Goal: Task Accomplishment & Management: Manage account settings

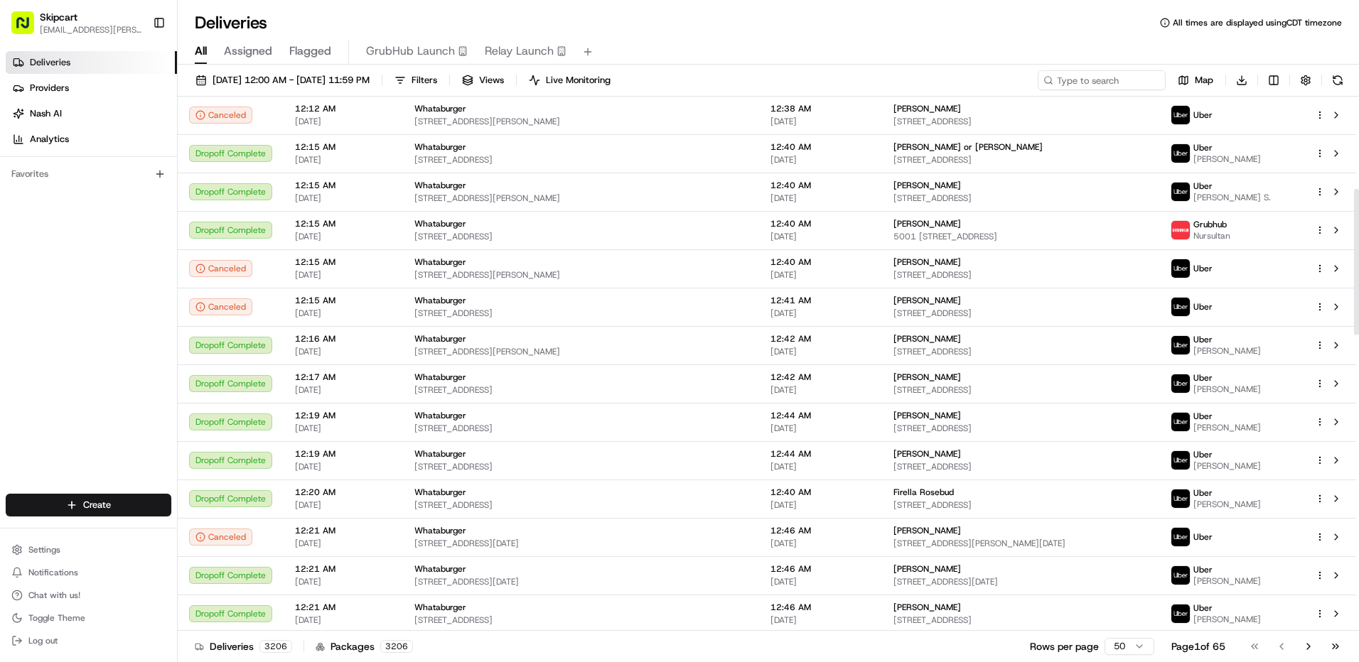
scroll to position [151, 0]
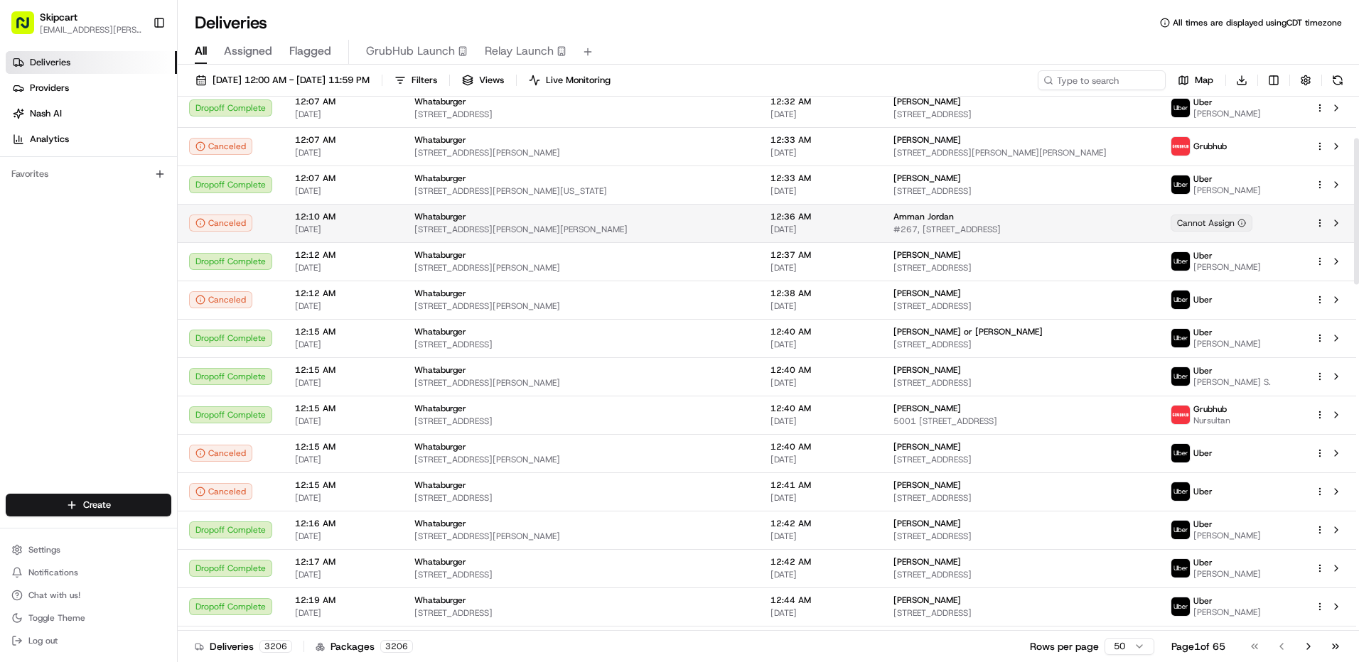
click at [1317, 222] on html "Skipcart naveen.saikrishna@7-11.com Toggle Sidebar Deliveries Providers Nash AI…" at bounding box center [679, 331] width 1359 height 662
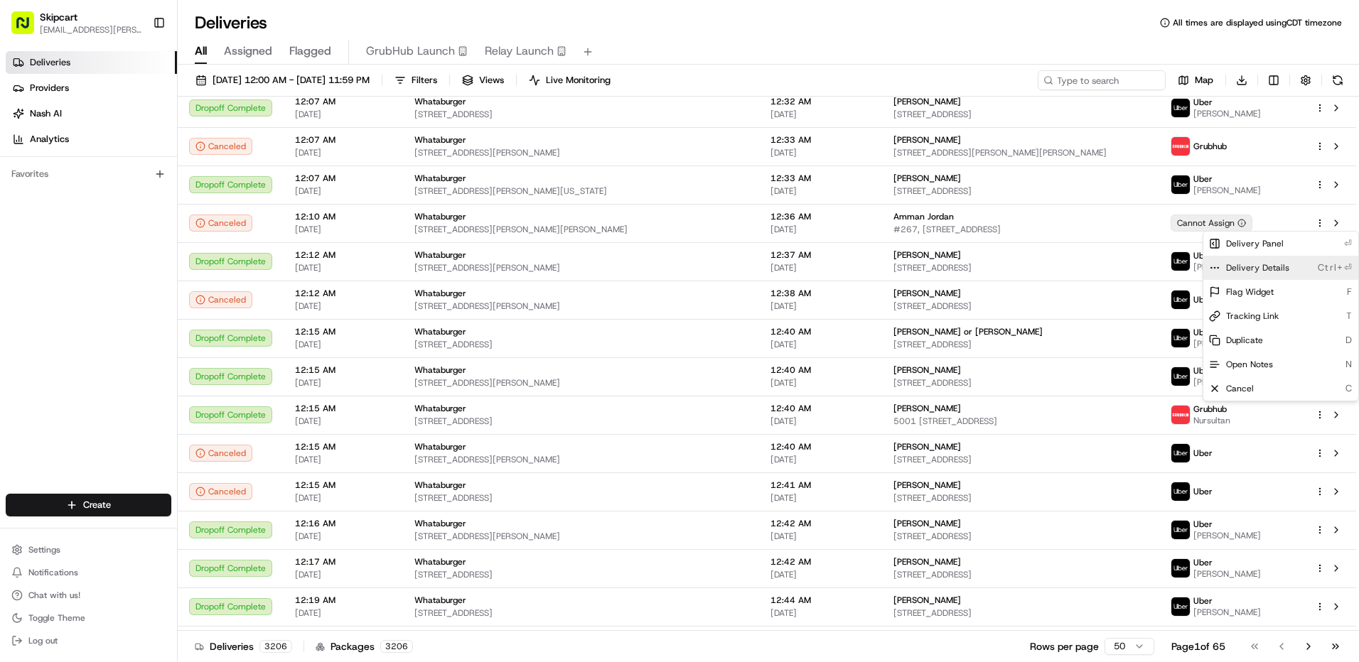
click at [1276, 267] on span "Delivery Details" at bounding box center [1257, 267] width 63 height 11
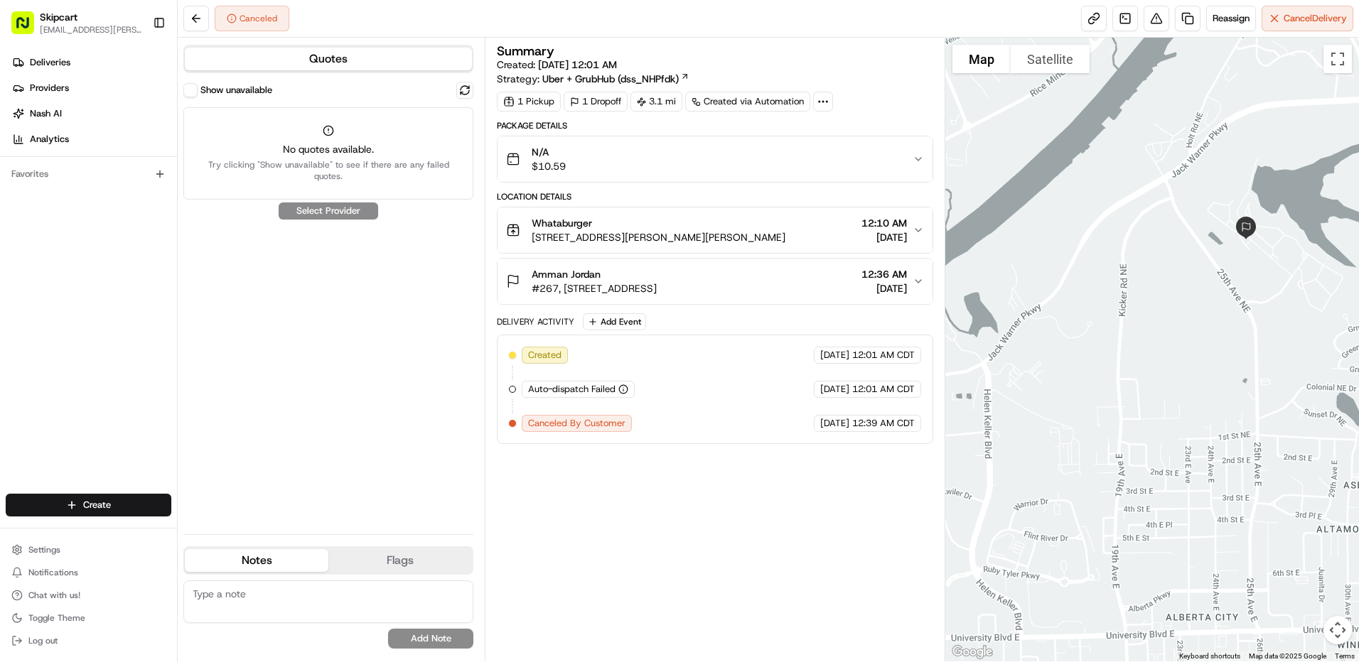
drag, startPoint x: 1256, startPoint y: 185, endPoint x: 1173, endPoint y: 341, distance: 176.7
click at [1173, 341] on div at bounding box center [1152, 350] width 414 height 624
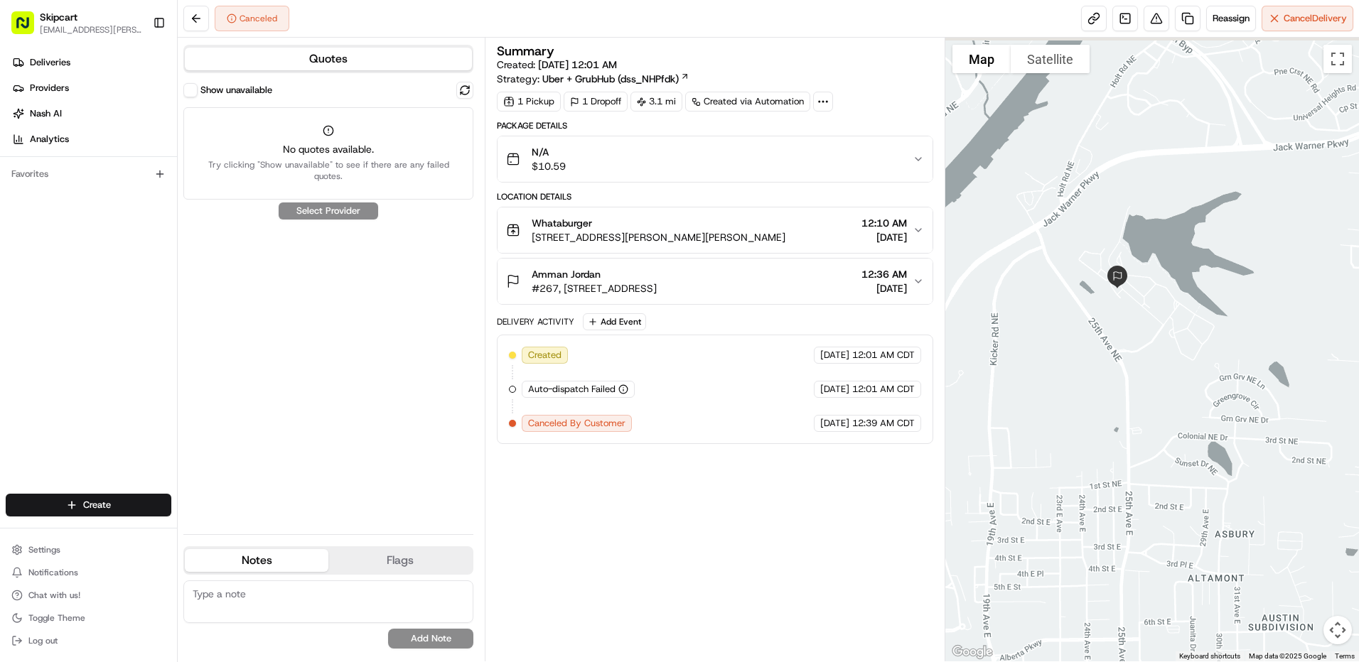
drag, startPoint x: 1294, startPoint y: 285, endPoint x: 1148, endPoint y: 337, distance: 154.6
click at [1148, 337] on div at bounding box center [1152, 350] width 414 height 624
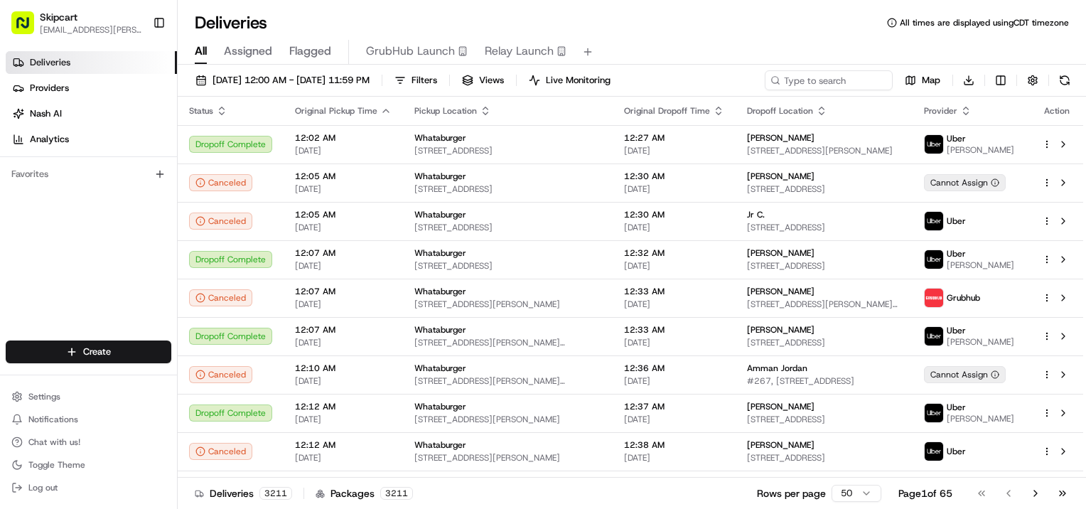
click at [73, 23] on span "Skipcart" at bounding box center [59, 17] width 38 height 14
click at [35, 398] on span "Settings" at bounding box center [44, 396] width 32 height 11
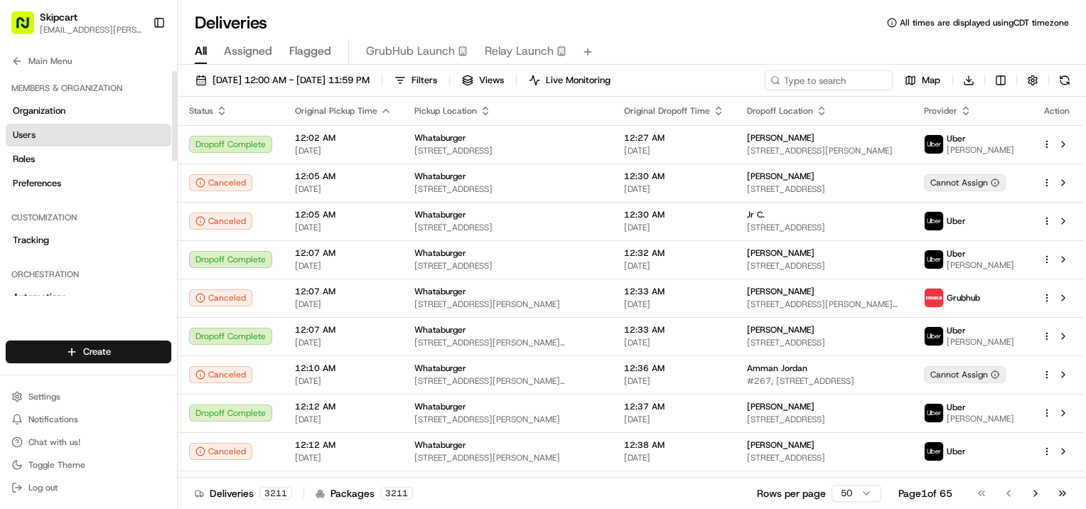
click at [38, 133] on link "Users" at bounding box center [89, 135] width 166 height 23
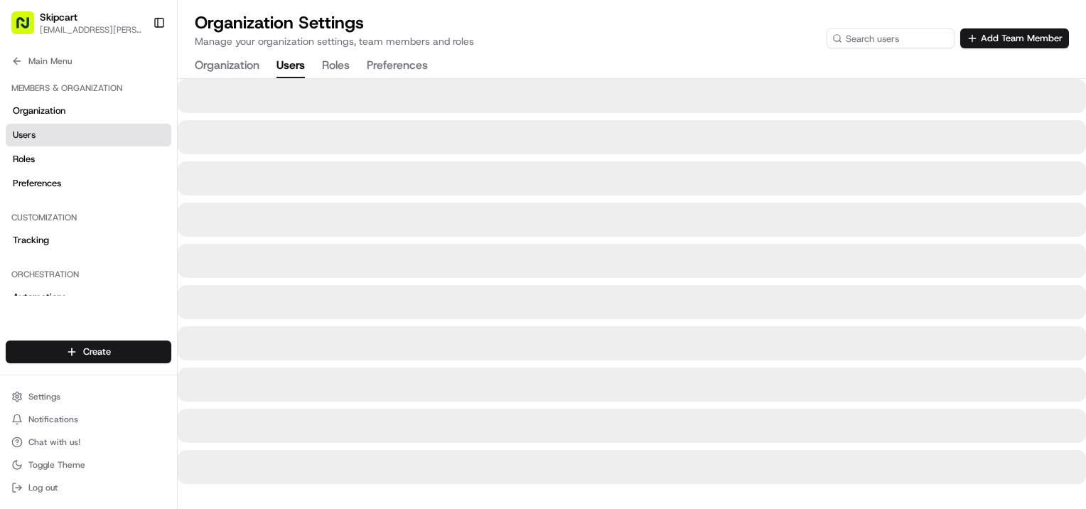
click at [708, 45] on div "Organization Settings Manage your organization settings, team members and roles…" at bounding box center [632, 29] width 874 height 37
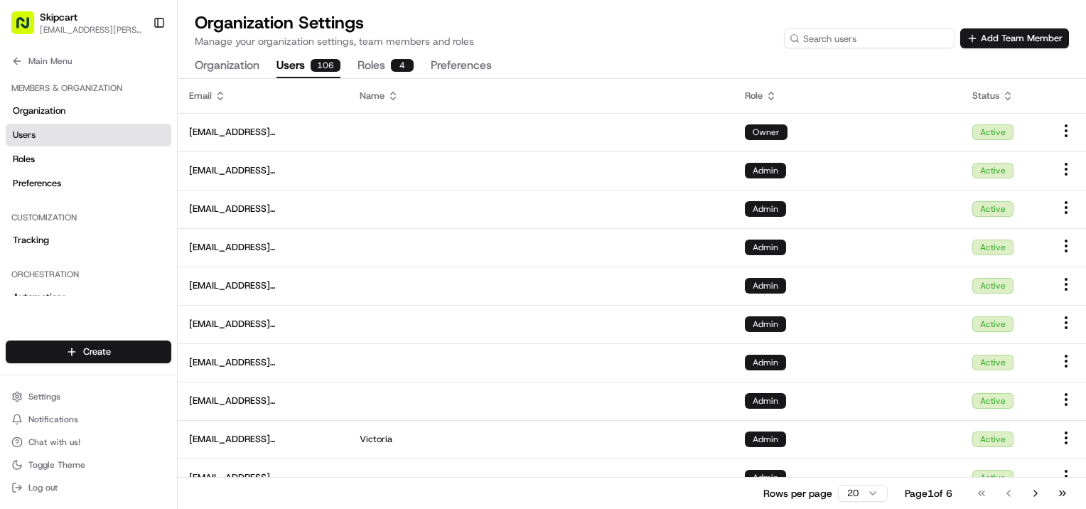
drag, startPoint x: 866, startPoint y: 35, endPoint x: 860, endPoint y: 45, distance: 12.1
click at [860, 45] on input at bounding box center [869, 38] width 171 height 20
type input "[PERSON_NAME]"
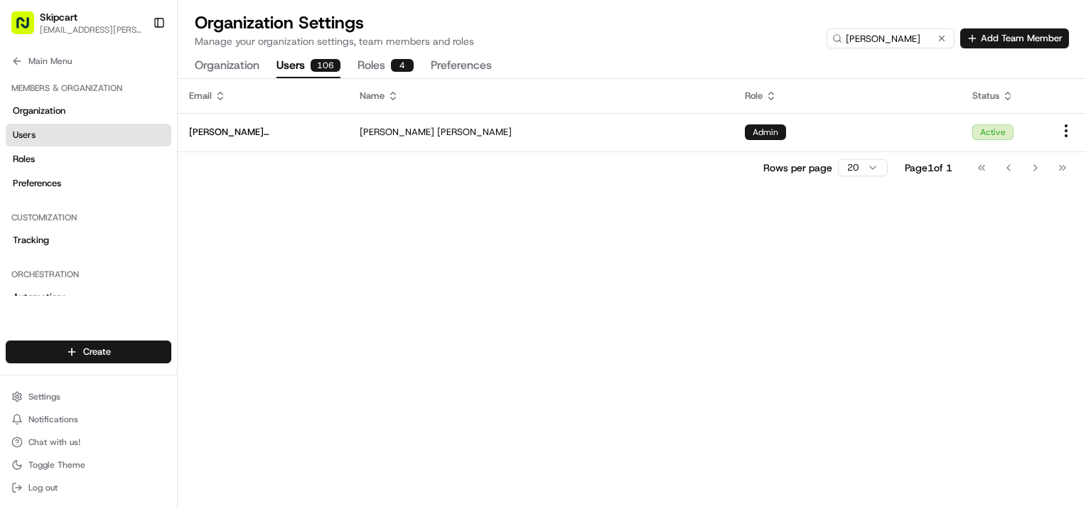
click at [389, 62] on button "Roles 4" at bounding box center [385, 66] width 56 height 24
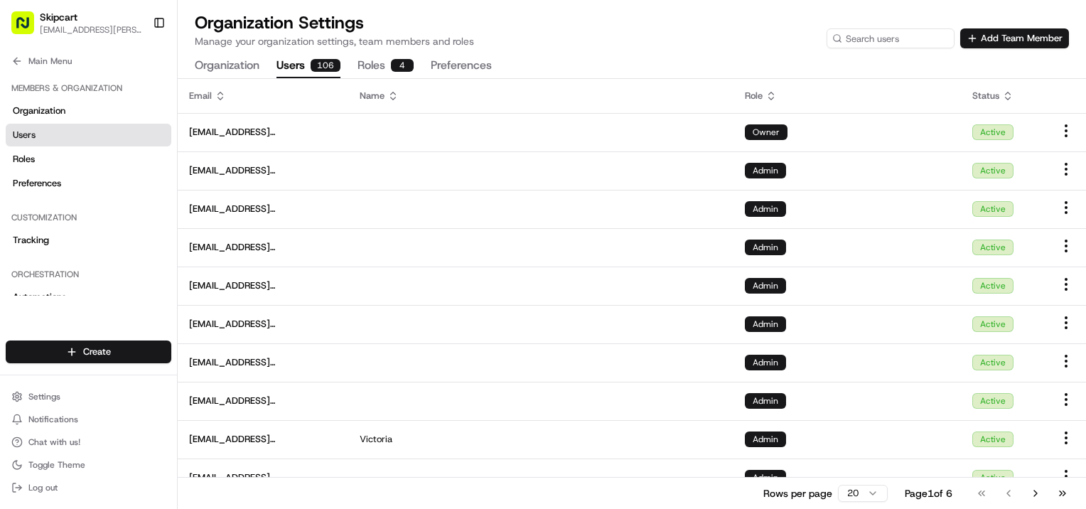
click at [308, 65] on button "Users 106" at bounding box center [308, 66] width 64 height 24
click at [637, 35] on div "Organization Settings Manage your organization settings, team members and roles…" at bounding box center [632, 29] width 874 height 37
click at [866, 38] on input at bounding box center [869, 38] width 171 height 20
type input "[PERSON_NAME]"
